Goal: Obtain resource: Download file/media

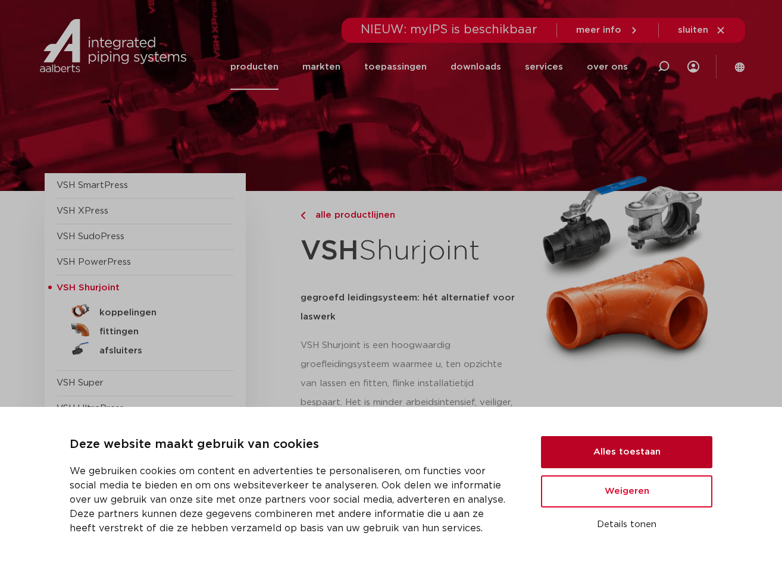
click at [620, 450] on button "Alles toestaan" at bounding box center [626, 452] width 171 height 32
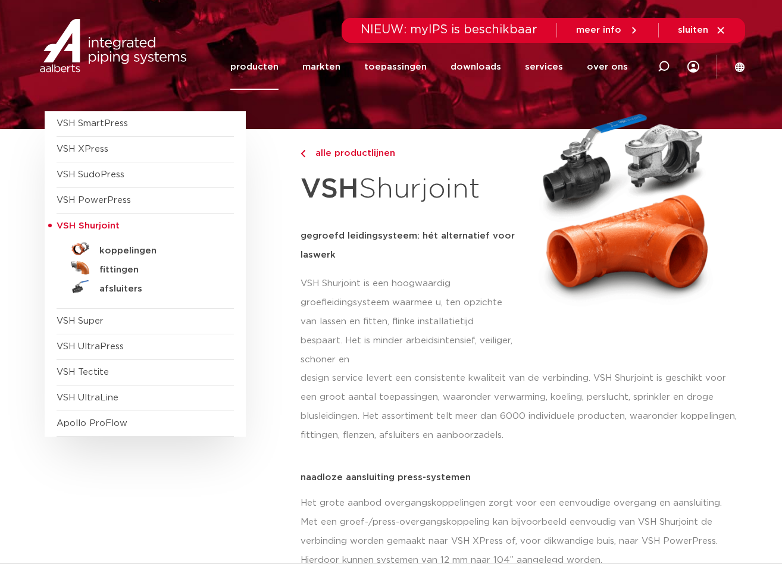
scroll to position [119, 0]
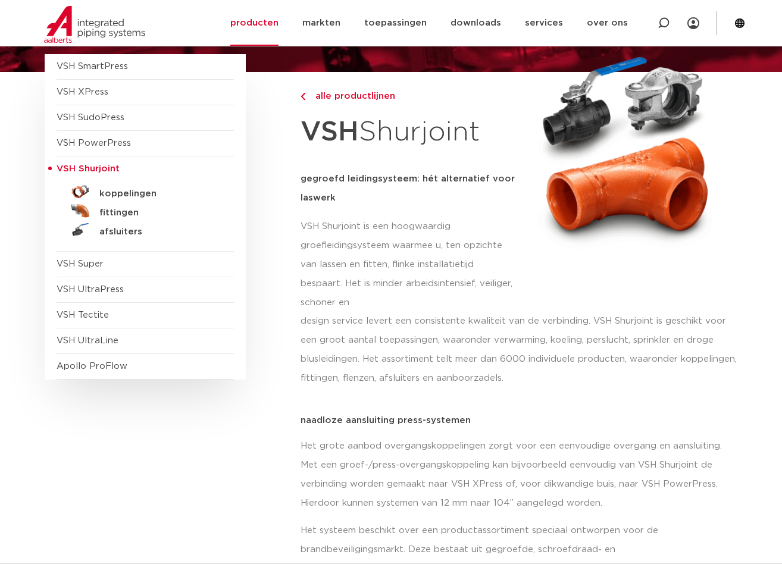
click at [109, 187] on link "koppelingen" at bounding box center [145, 191] width 177 height 19
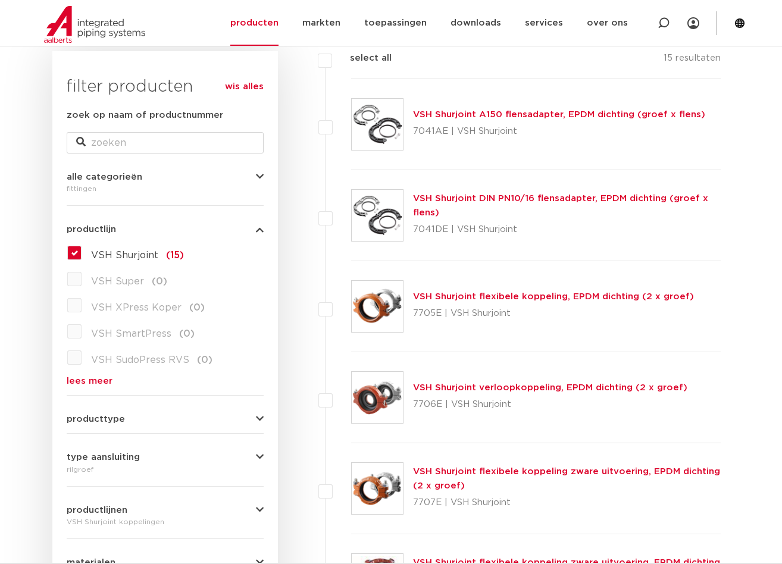
scroll to position [238, 0]
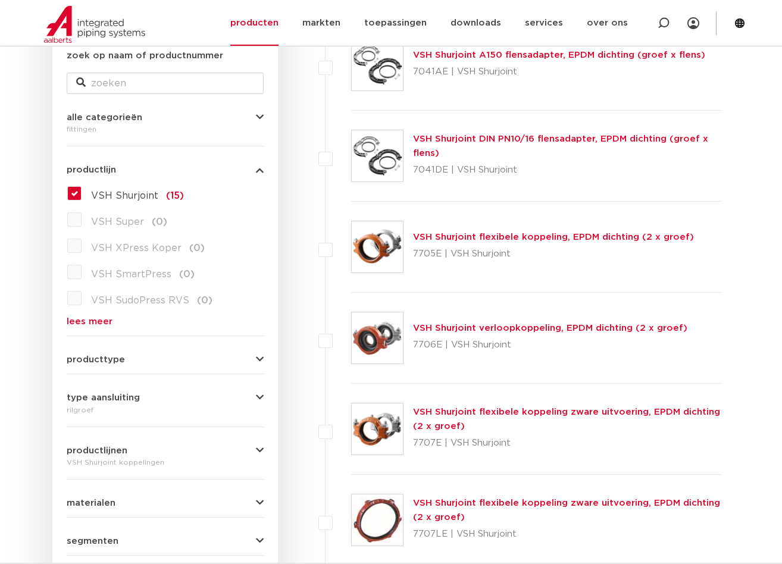
click at [456, 236] on link "VSH Shurjoint flexibele koppeling, EPDM dichting (2 x groef)" at bounding box center [553, 237] width 281 height 9
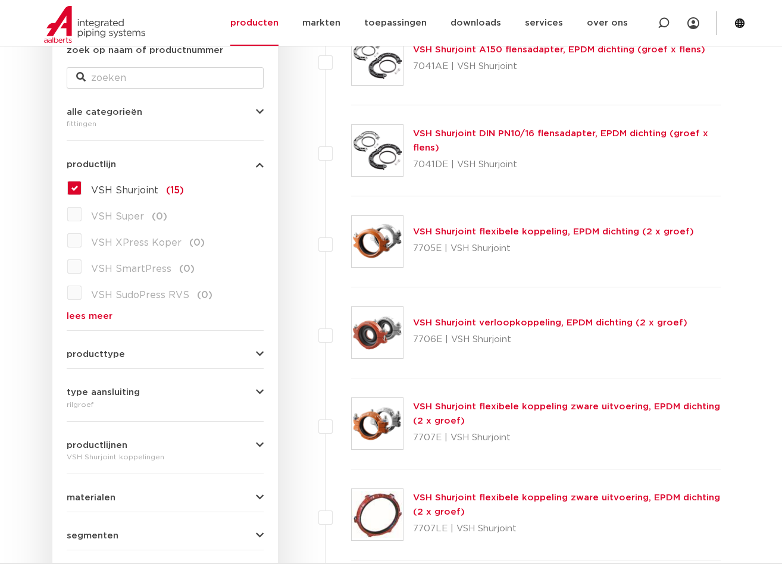
scroll to position [297, 0]
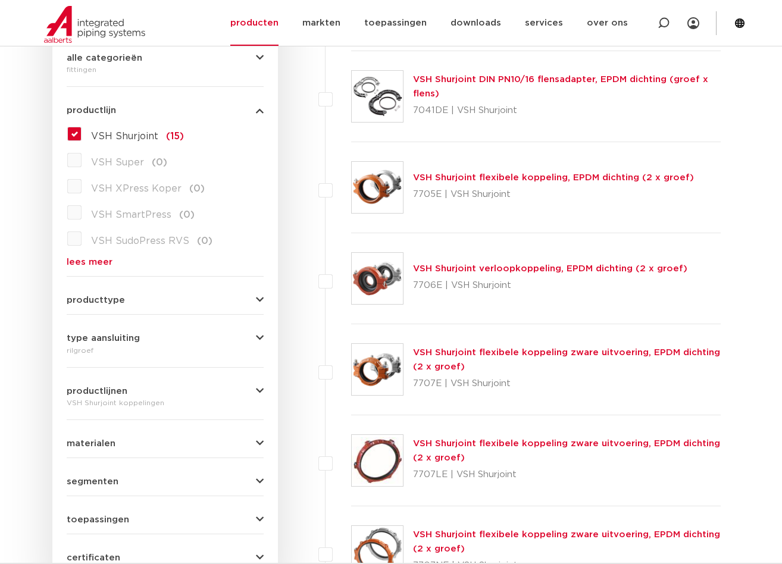
click at [434, 173] on link "VSH Shurjoint flexibele koppeling, EPDM dichting (2 x groef)" at bounding box center [553, 177] width 281 height 9
click at [351, 181] on label at bounding box center [351, 181] width 0 height 0
checkbox input "true"
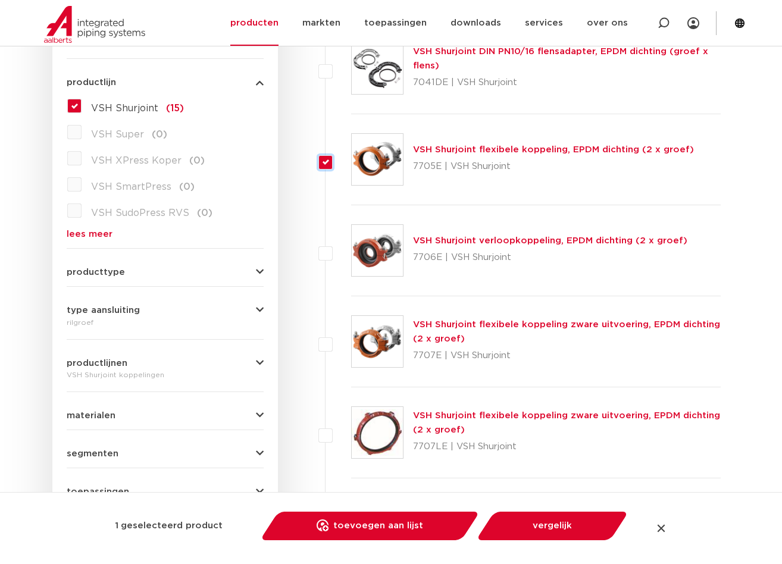
scroll to position [238, 0]
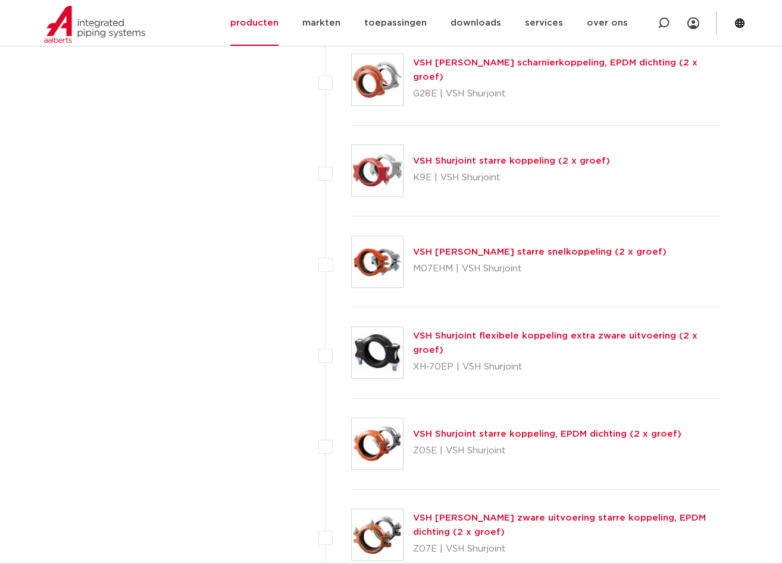
scroll to position [952, 0]
click at [510, 435] on link "VSH Shurjoint starre koppeling, EPDM dichting (2 x groef)" at bounding box center [547, 433] width 268 height 9
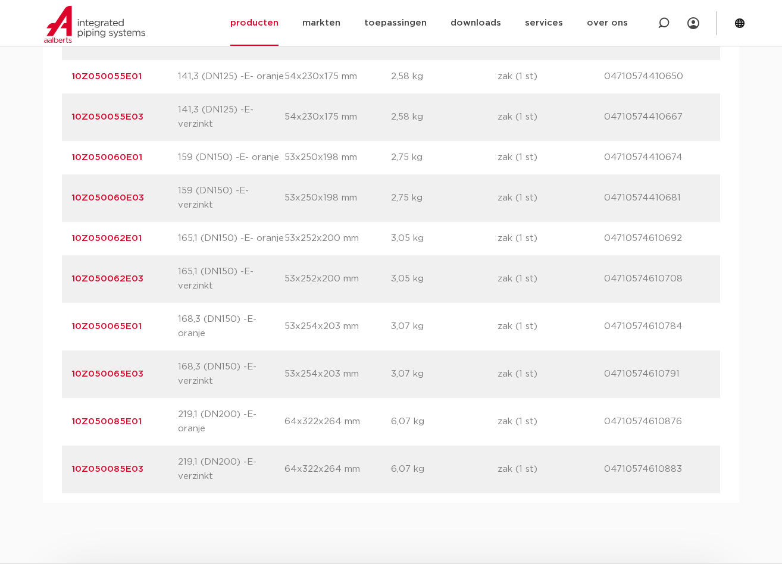
scroll to position [1725, 0]
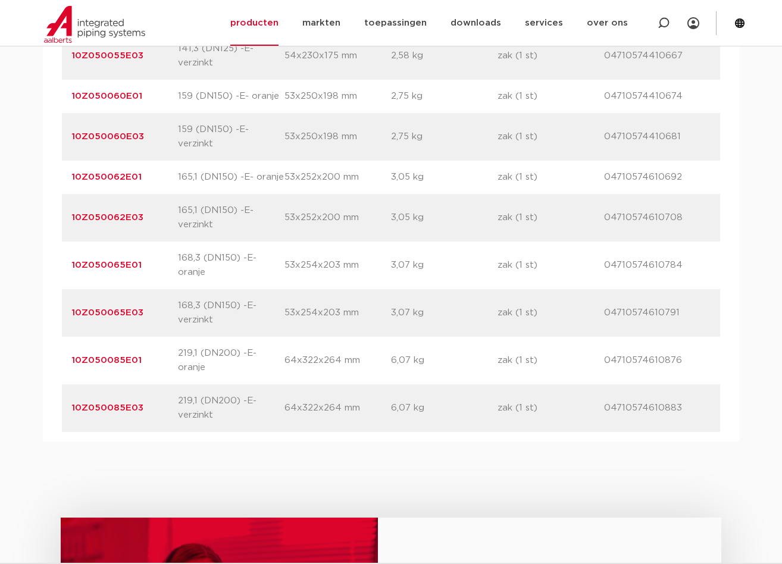
click at [115, 356] on link "10Z050085E01" at bounding box center [106, 360] width 70 height 9
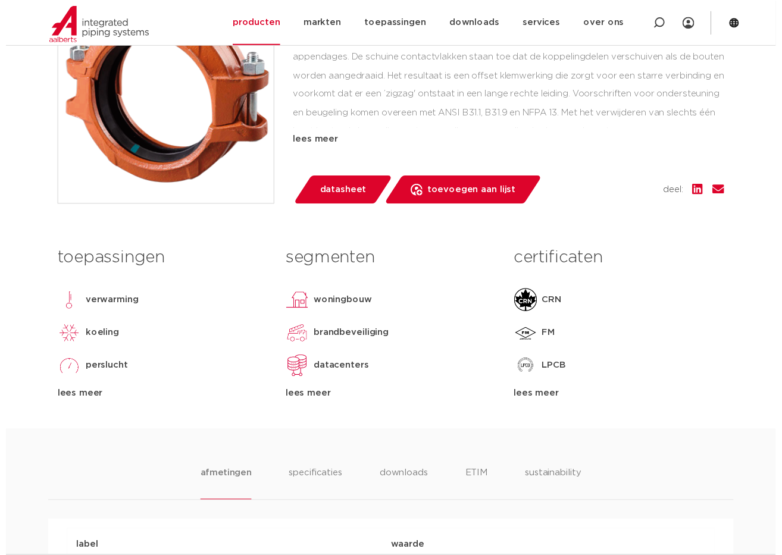
scroll to position [357, 0]
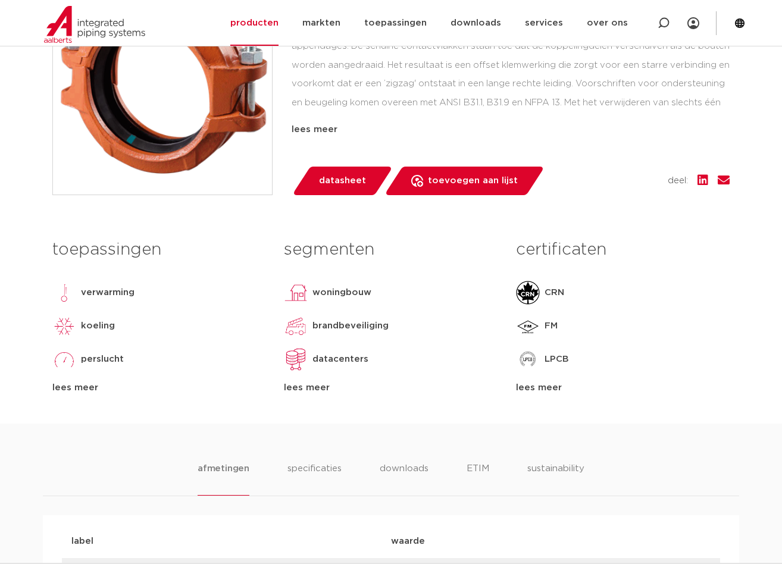
click at [339, 181] on span "datasheet" at bounding box center [342, 180] width 47 height 19
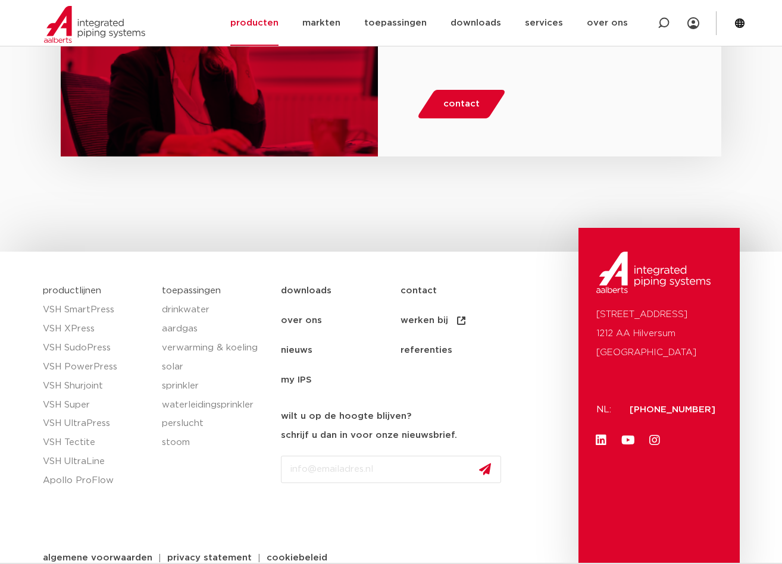
scroll to position [1617, 0]
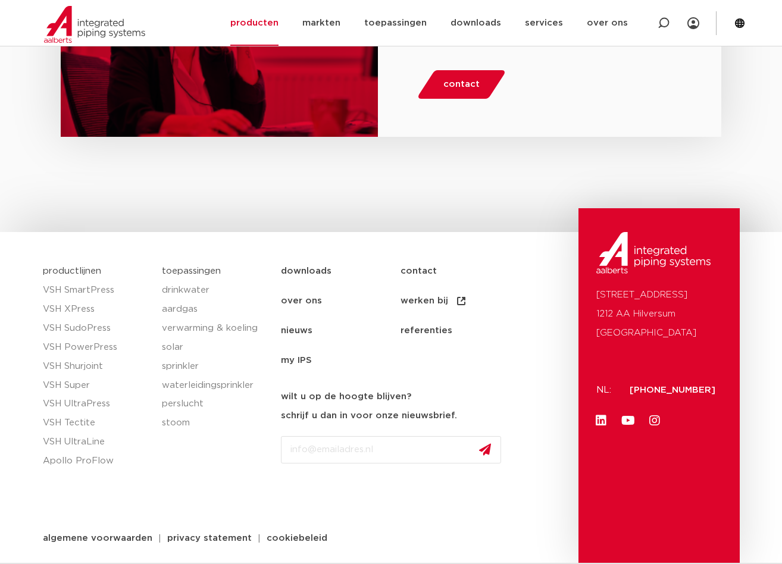
click at [81, 497] on div "productlijnen VSH SmartPress VSH XPress VSH SudoPress VSH PowerPress VSH Shurjo…" at bounding box center [96, 410] width 119 height 308
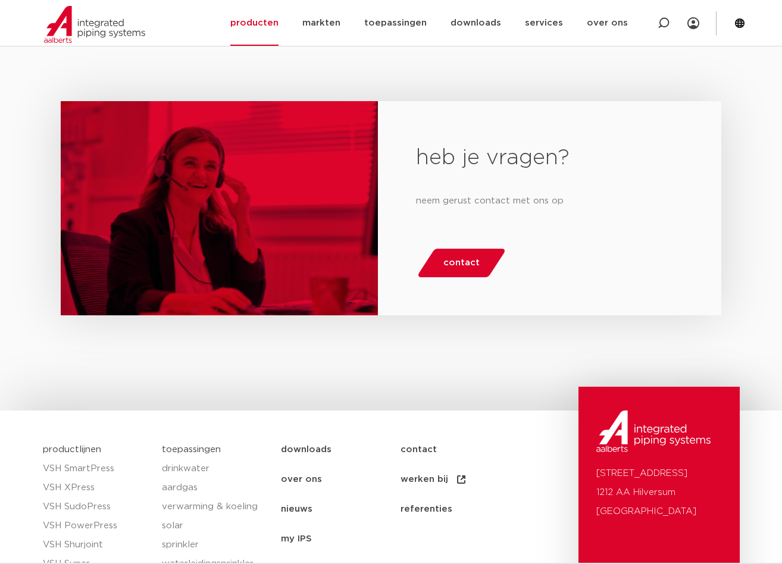
scroll to position [1498, 0]
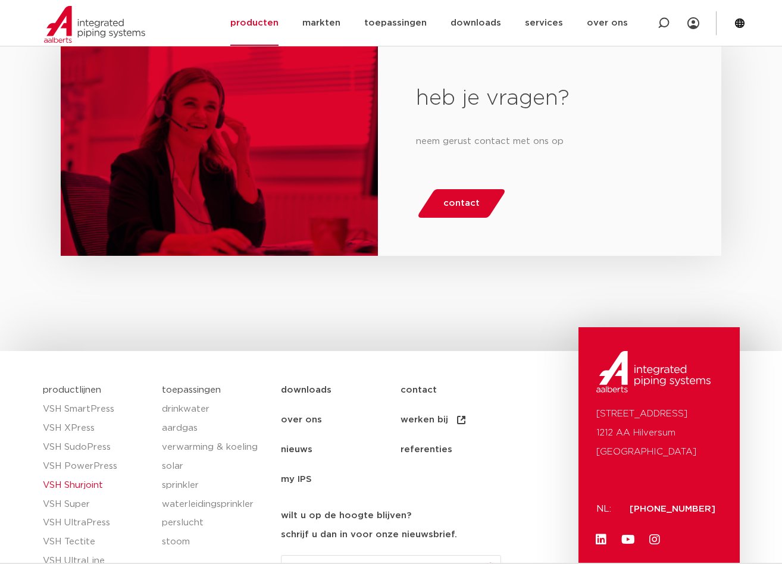
click at [82, 485] on link "VSH Shurjoint" at bounding box center [96, 485] width 107 height 19
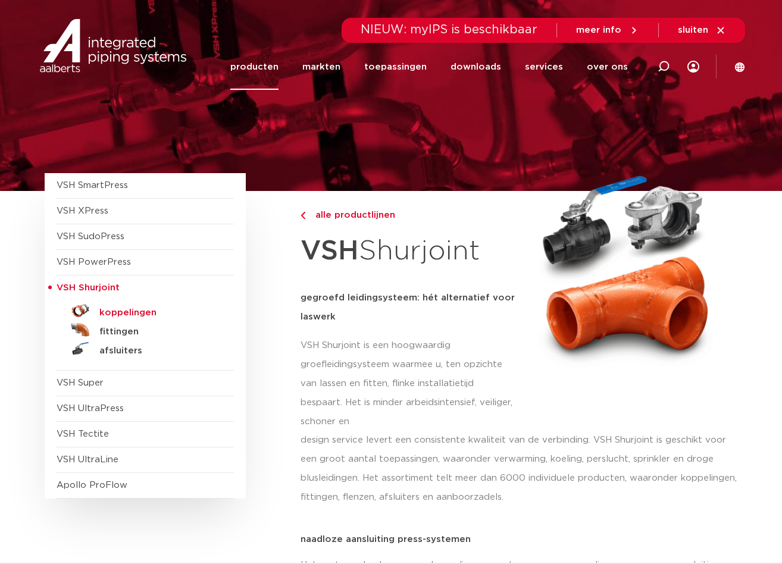
click at [116, 315] on h5 "koppelingen" at bounding box center [158, 313] width 118 height 11
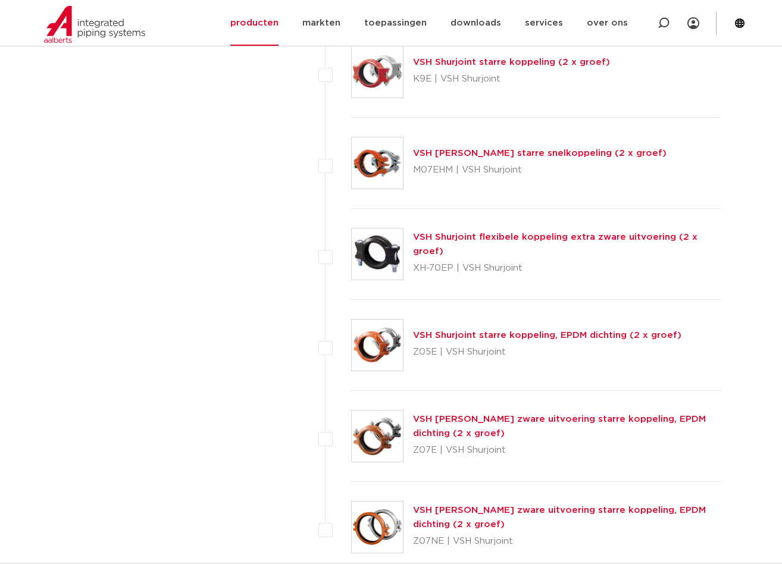
scroll to position [1071, 0]
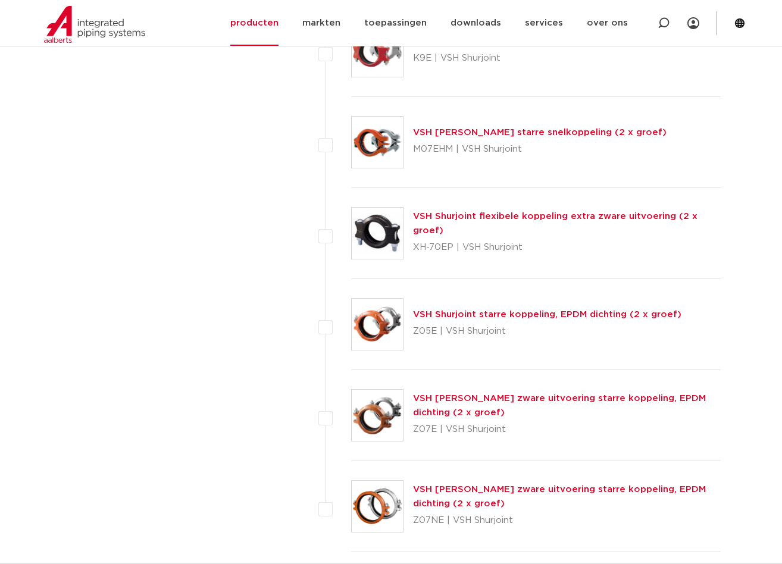
click at [502, 314] on link "VSH Shurjoint starre koppeling, EPDM dichting (2 x groef)" at bounding box center [547, 314] width 268 height 9
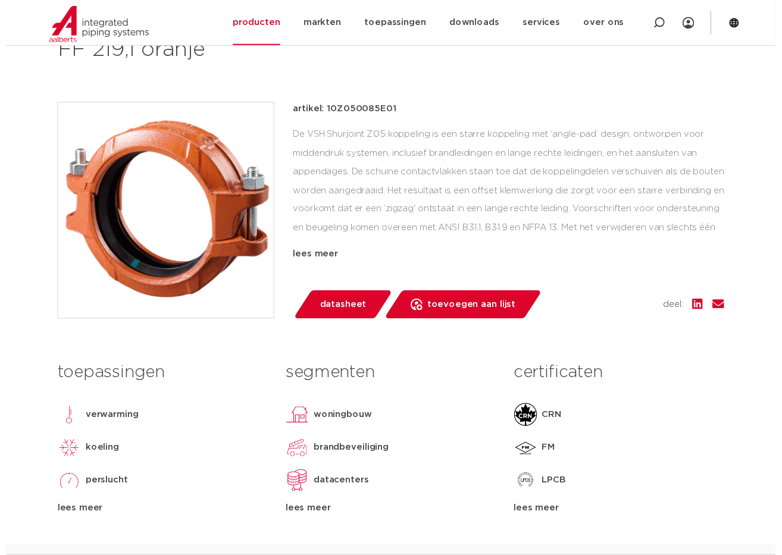
scroll to position [238, 0]
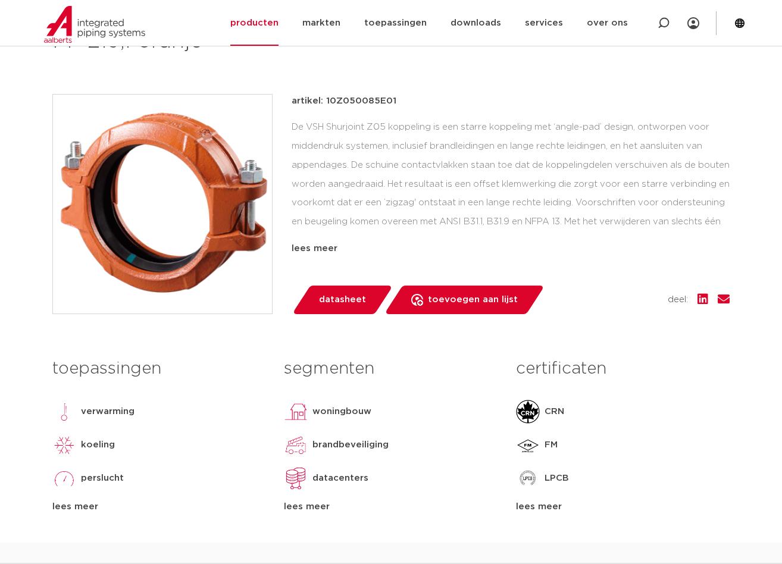
click at [338, 299] on span "datasheet" at bounding box center [342, 299] width 47 height 19
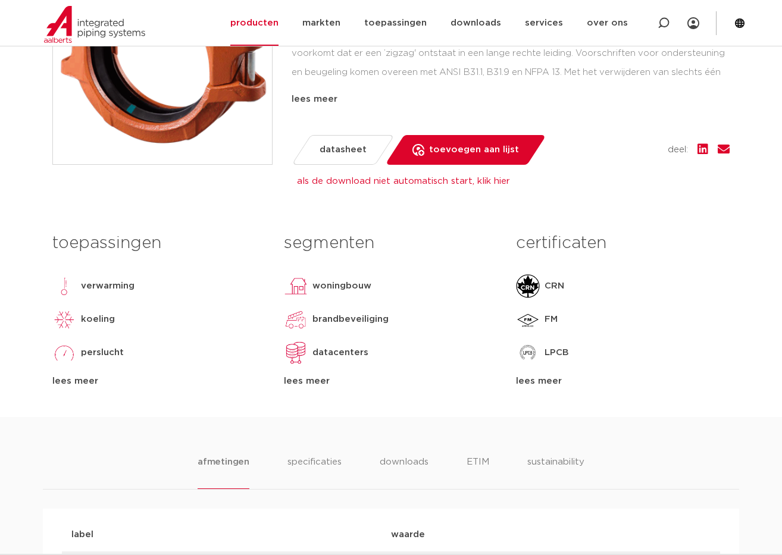
scroll to position [476, 0]
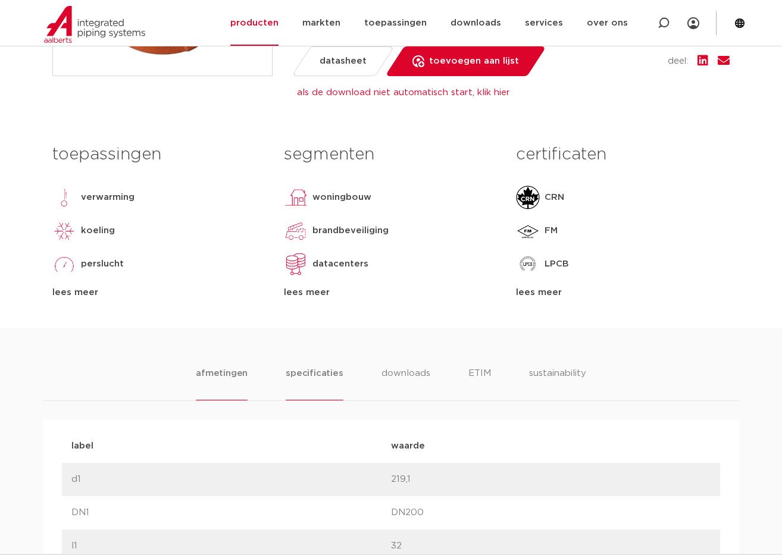
click at [318, 377] on li "specificaties" at bounding box center [314, 383] width 57 height 34
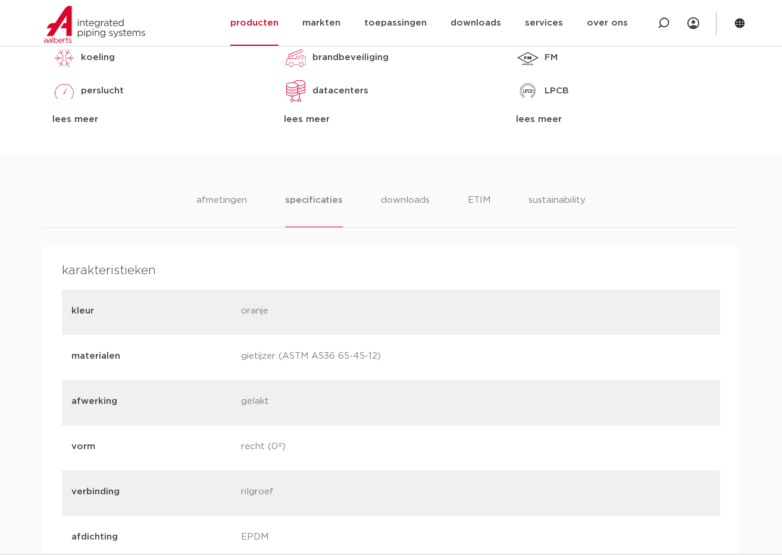
scroll to position [714, 0]
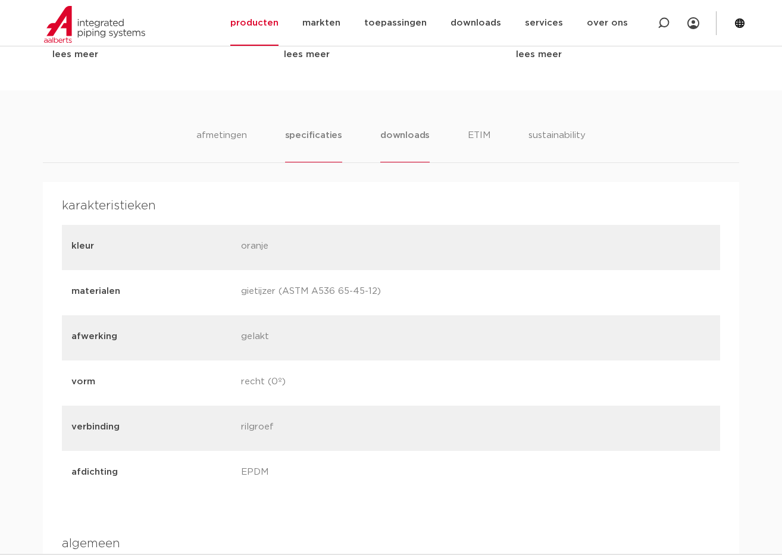
click at [402, 137] on li "downloads" at bounding box center [404, 146] width 49 height 34
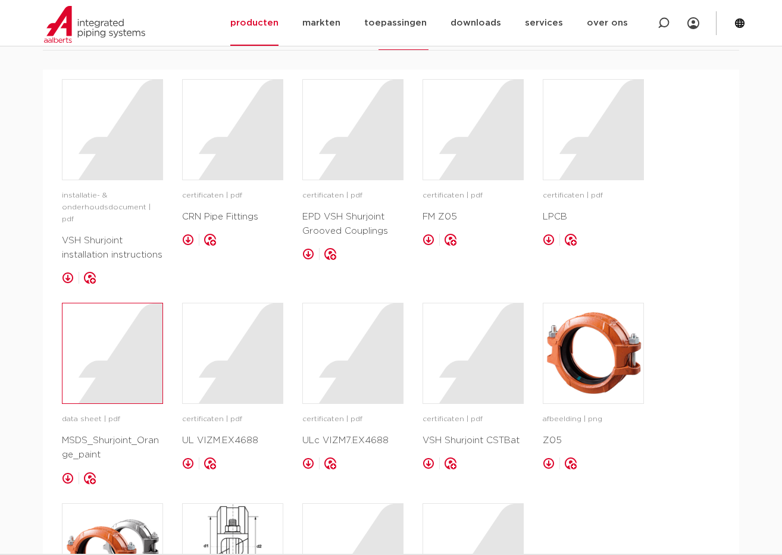
scroll to position [833, 0]
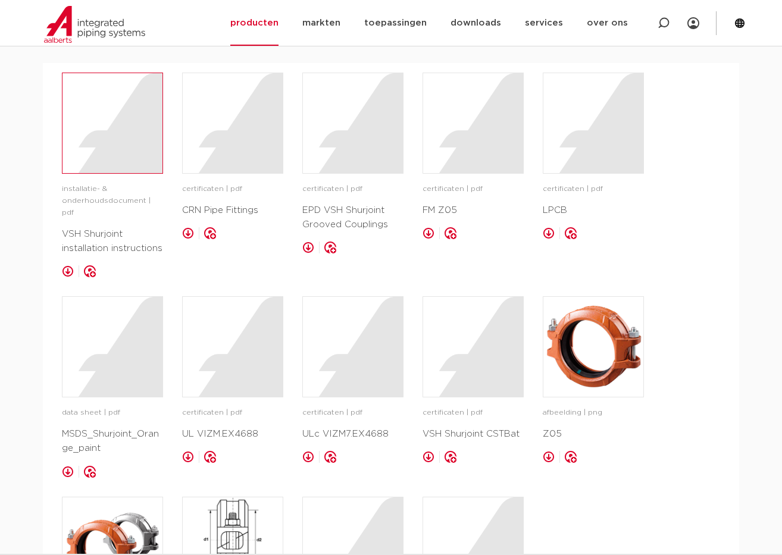
click at [116, 151] on div at bounding box center [112, 123] width 100 height 100
click at [350, 154] on div at bounding box center [353, 123] width 100 height 100
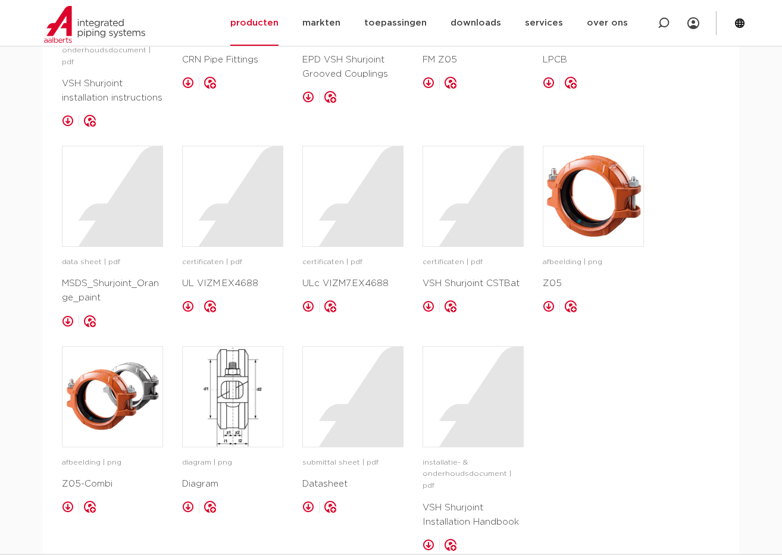
scroll to position [1011, 0]
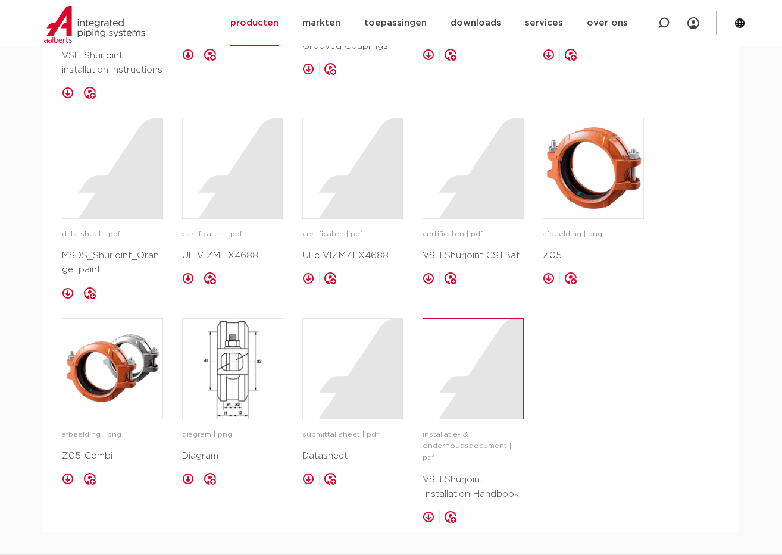
click at [480, 371] on div at bounding box center [473, 369] width 100 height 100
